Goal: Task Accomplishment & Management: Use online tool/utility

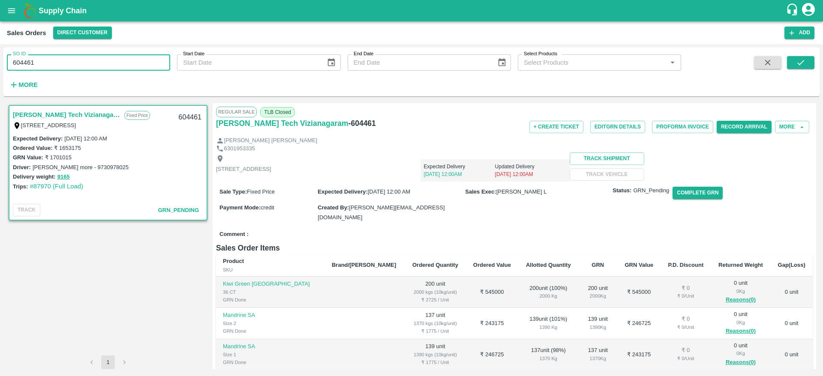
scroll to position [144, 0]
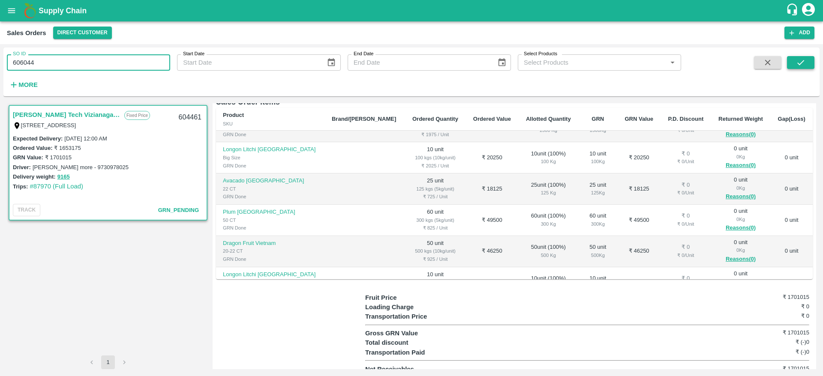
type input "606044"
click at [803, 58] on icon "submit" at bounding box center [800, 62] width 9 height 9
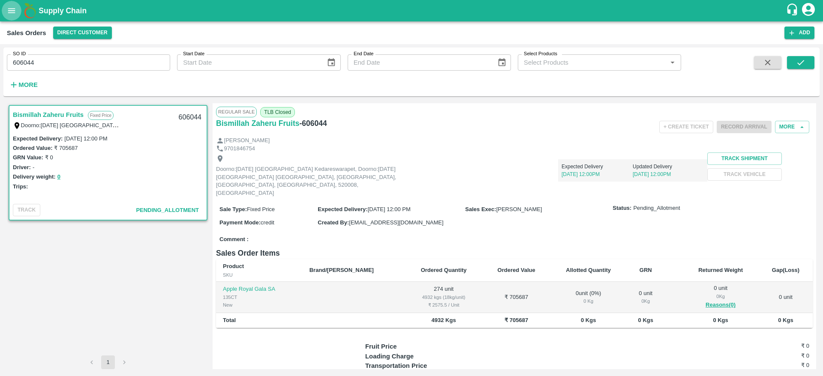
click at [13, 5] on button "open drawer" at bounding box center [12, 11] width 20 height 20
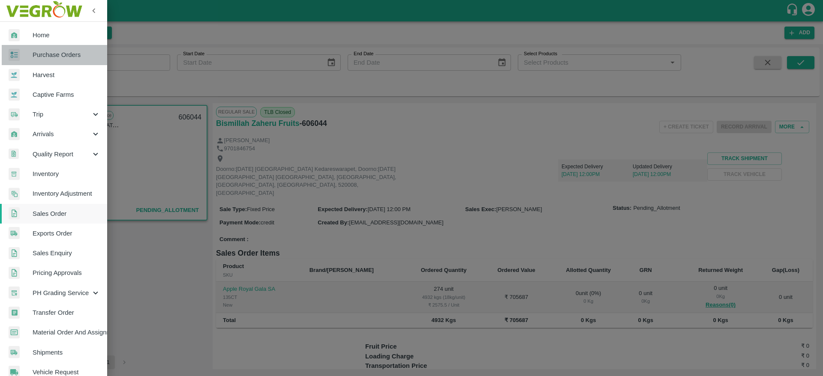
click at [66, 55] on span "Purchase Orders" at bounding box center [67, 54] width 68 height 9
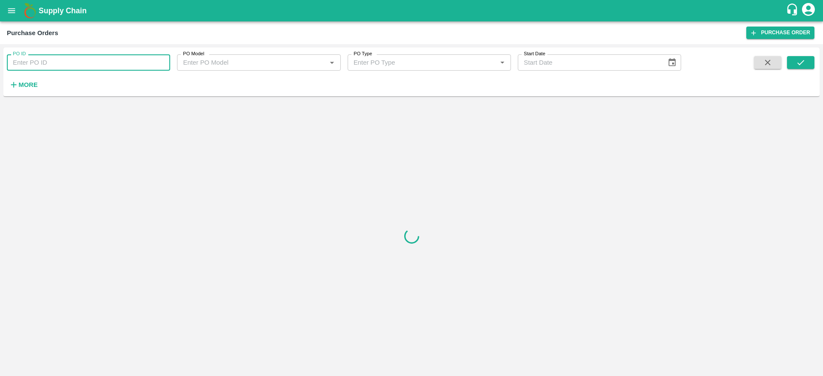
click at [88, 64] on input "PO ID" at bounding box center [88, 62] width 163 height 16
paste input "178480"
type input "178480"
click at [794, 62] on button "submit" at bounding box center [800, 62] width 27 height 13
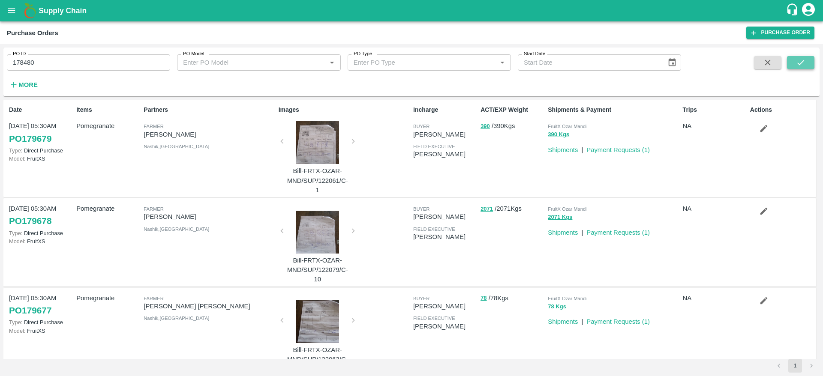
click at [814, 59] on button "submit" at bounding box center [800, 62] width 27 height 13
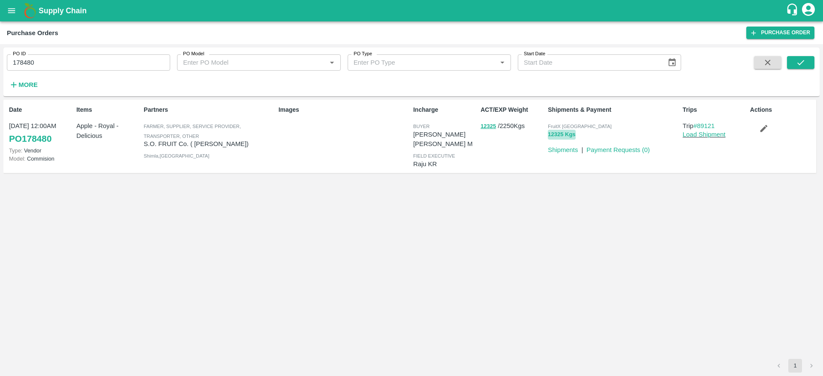
click at [558, 138] on button "12325 Kgs" at bounding box center [561, 135] width 27 height 10
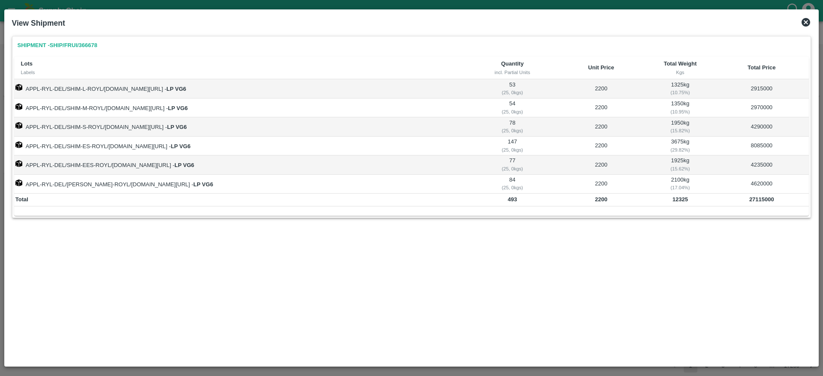
click at [803, 23] on icon at bounding box center [805, 22] width 9 height 9
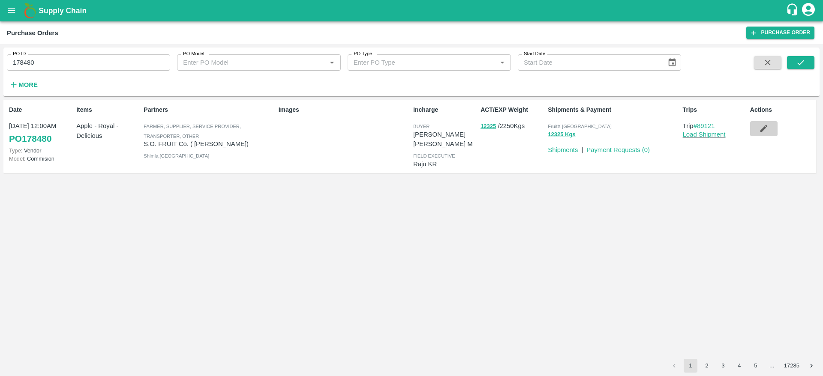
click at [762, 129] on icon "button" at bounding box center [763, 128] width 7 height 7
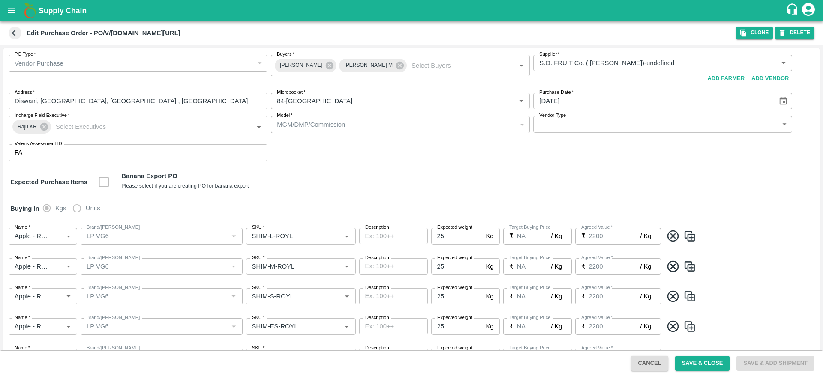
scroll to position [1, 0]
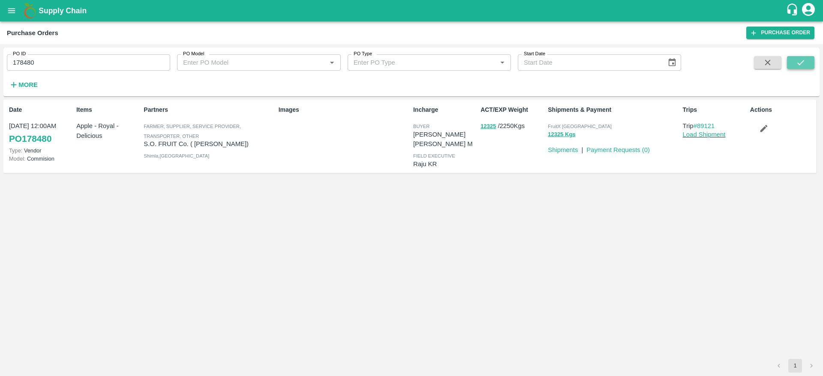
click at [813, 66] on button "submit" at bounding box center [800, 62] width 27 height 13
drag, startPoint x: 40, startPoint y: 54, endPoint x: 0, endPoint y: 59, distance: 40.5
click at [0, 59] on div "PO ID 178480 PO ID PO Model PO Model   * PO Type PO Type   * Start Date Start D…" at bounding box center [411, 210] width 823 height 332
paste input "text"
type input "164415"
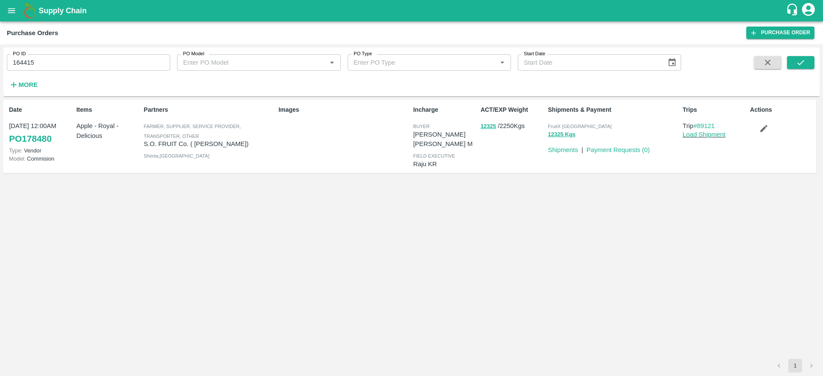
click at [799, 71] on span at bounding box center [800, 73] width 27 height 35
click at [808, 61] on button "submit" at bounding box center [800, 62] width 27 height 13
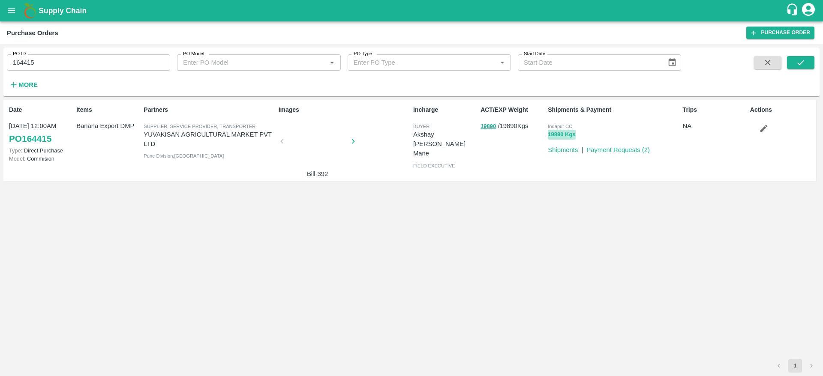
click at [564, 133] on button "19890 Kgs" at bounding box center [561, 135] width 27 height 10
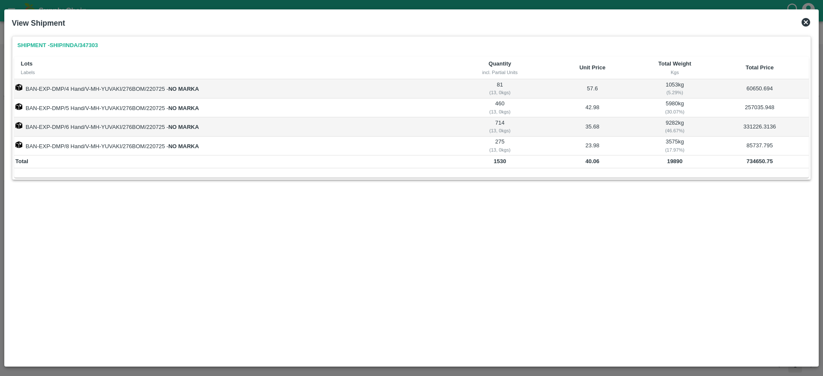
click at [808, 20] on icon at bounding box center [805, 22] width 9 height 9
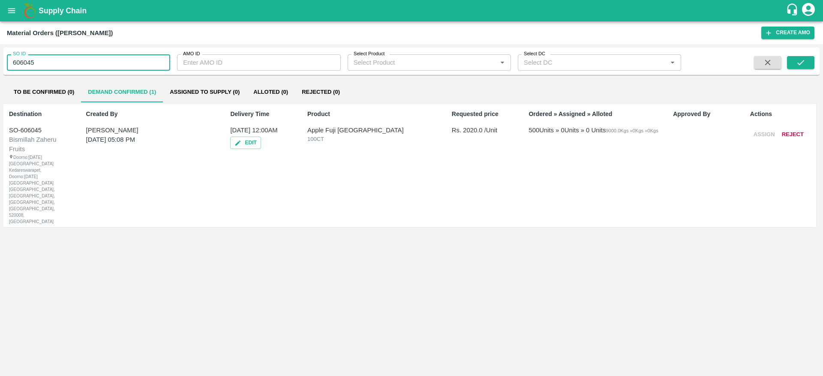
drag, startPoint x: 55, startPoint y: 66, endPoint x: 6, endPoint y: 68, distance: 49.7
click at [6, 68] on div "SO ID 606045 SO ID" at bounding box center [85, 59] width 170 height 23
paste input "text"
type input "606044"
click at [801, 63] on icon "submit" at bounding box center [800, 62] width 7 height 5
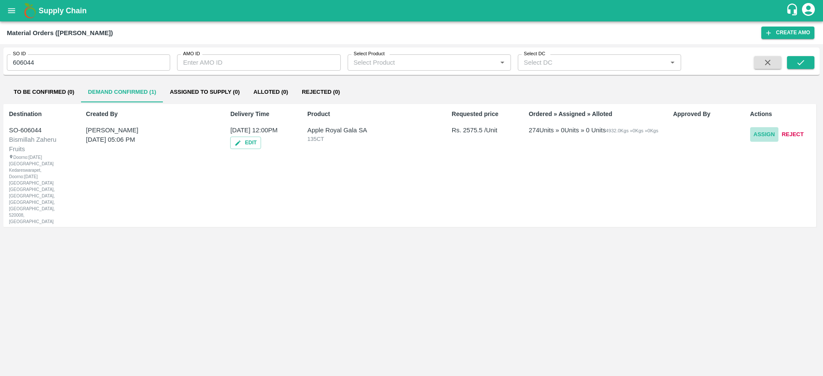
click at [761, 132] on button "Assign" at bounding box center [764, 134] width 28 height 15
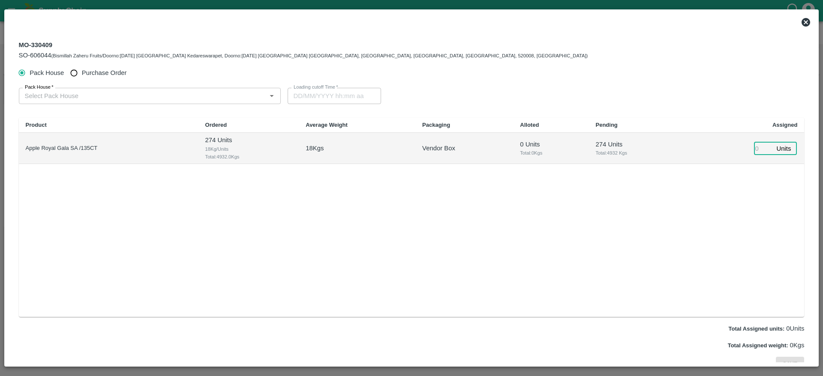
click at [755, 147] on input "number" at bounding box center [763, 148] width 19 height 13
type input "274"
type input "05/10/2025 09:00 AM"
click at [549, 209] on div "Product Ordered Average Weight Packaging Alloted Pending Assigned Apple Royal G…" at bounding box center [411, 217] width 785 height 199
click at [111, 94] on input "Pack House   *" at bounding box center [142, 95] width 242 height 11
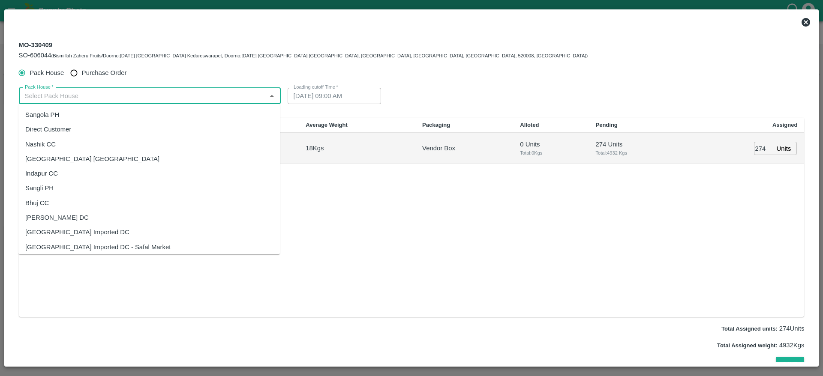
click at [99, 121] on div "Sangola PH" at bounding box center [148, 115] width 261 height 15
type input "Sangola PH"
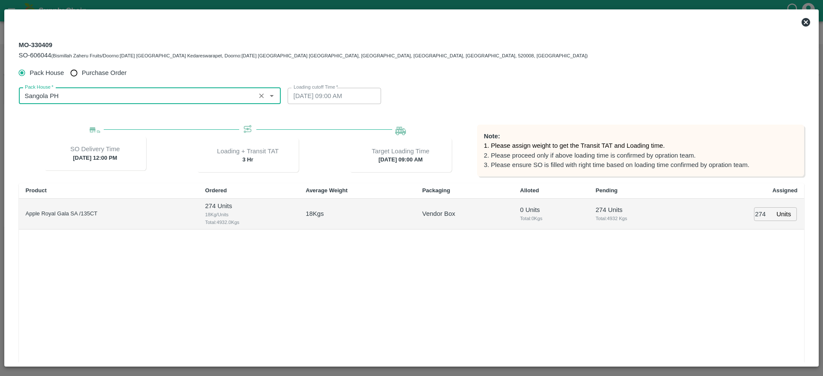
type input "04/10/2025 10:12 AM"
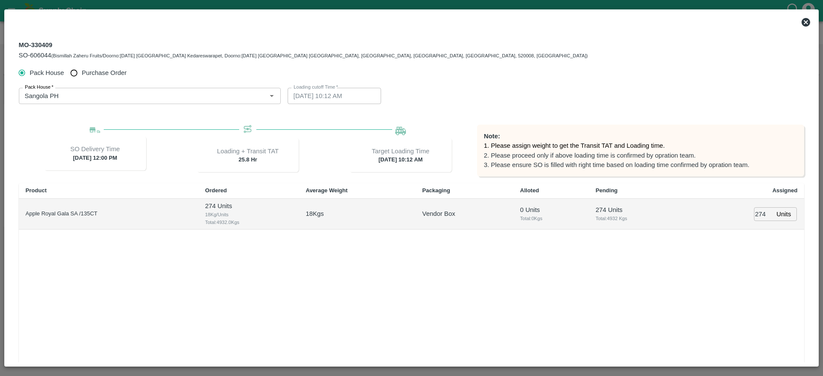
click at [297, 277] on div "Product Ordered Average Weight Packaging Alloted Pending Assigned Apple Royal G…" at bounding box center [411, 282] width 785 height 199
